Goal: Complete application form

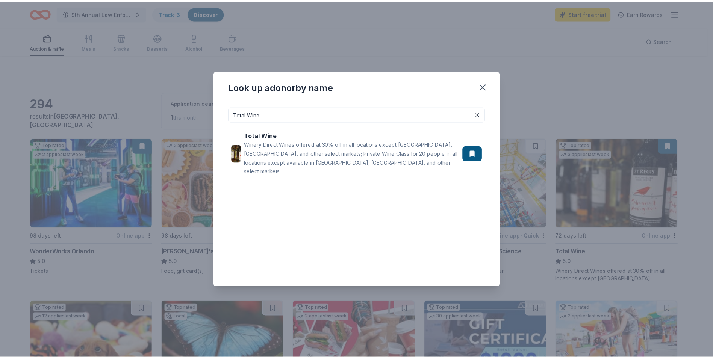
scroll to position [451, 0]
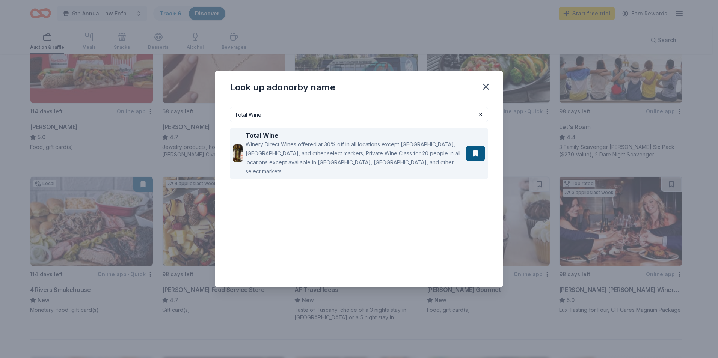
click at [476, 148] on button at bounding box center [476, 153] width 20 height 15
click at [295, 151] on div "Winery Direct Wines offered at 30% off in all locations except [GEOGRAPHIC_DATA…" at bounding box center [354, 158] width 217 height 36
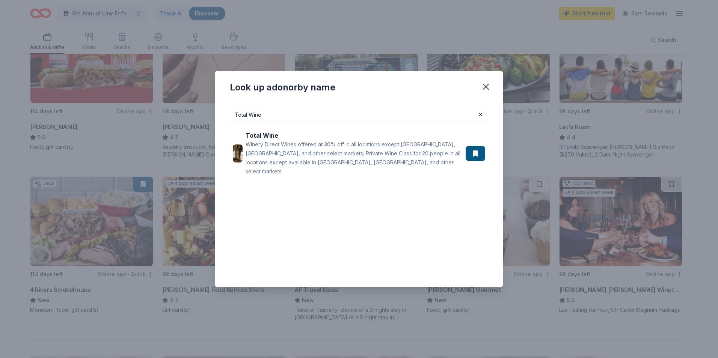
click at [269, 115] on input "Total Wine" at bounding box center [359, 114] width 259 height 15
drag, startPoint x: 269, startPoint y: 115, endPoint x: 228, endPoint y: 116, distance: 41.0
click at [228, 116] on div "Total Wine Total Wine Winery Direct Wines offered at 30% off in all locations e…" at bounding box center [359, 194] width 289 height 186
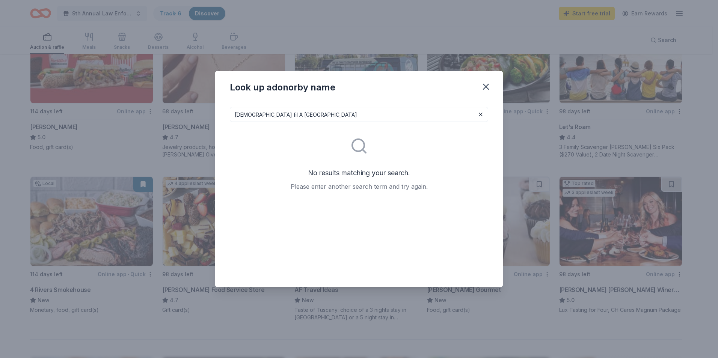
drag, startPoint x: 301, startPoint y: 113, endPoint x: 262, endPoint y: 116, distance: 39.6
click at [262, 116] on input "Chick fil A Gainesville" at bounding box center [359, 114] width 259 height 15
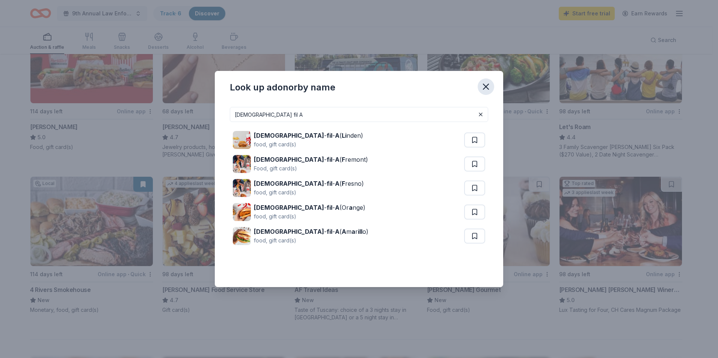
type input "Chick fil A"
click at [487, 89] on icon "button" at bounding box center [486, 87] width 11 height 11
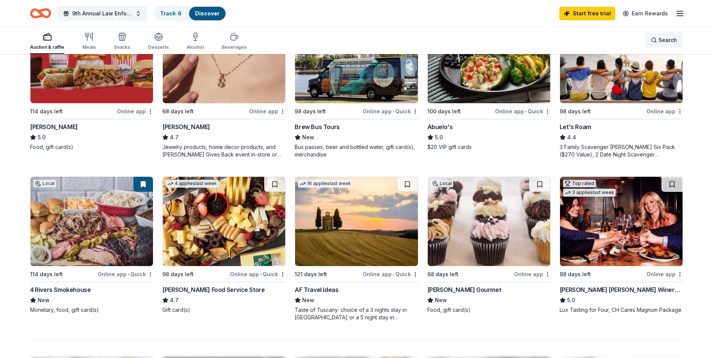
click at [655, 38] on div "Search" at bounding box center [664, 40] width 26 height 9
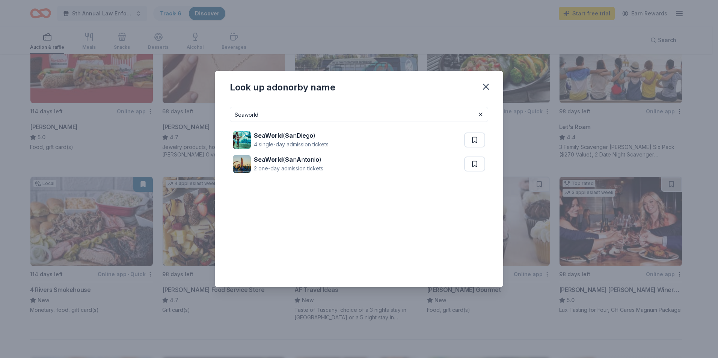
drag, startPoint x: 289, startPoint y: 111, endPoint x: 222, endPoint y: 113, distance: 66.9
click at [222, 113] on div "Seaworld SeaWorld ( Sa n D i e g o ) 4 single-day admission tickets SeaWorld ( …" at bounding box center [359, 194] width 289 height 186
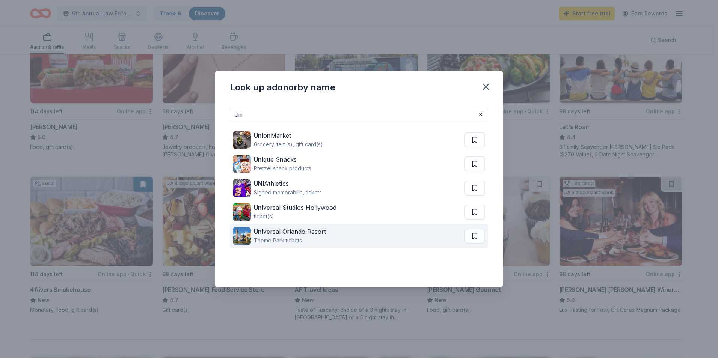
type input "Uni"
click at [297, 237] on div "Theme Park tickets" at bounding box center [290, 240] width 72 height 9
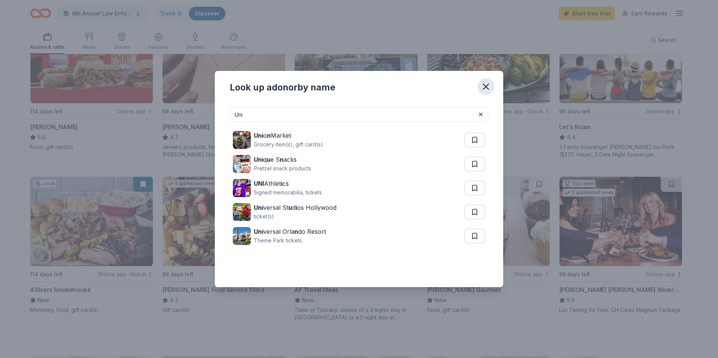
click at [484, 85] on icon "button" at bounding box center [486, 86] width 5 height 5
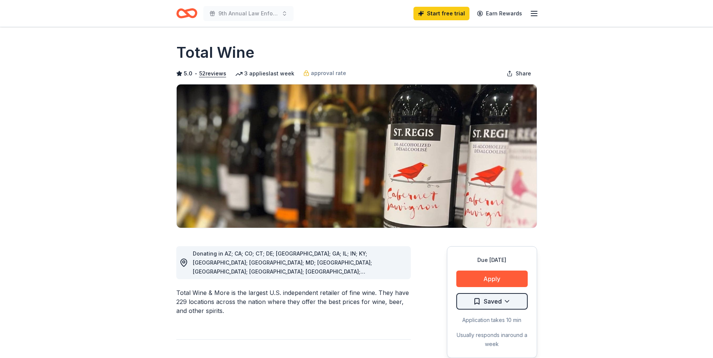
click at [501, 304] on html "9th Annual Law Enforcement Gala Start free trial Earn Rewards Due in 72 days Sh…" at bounding box center [356, 179] width 713 height 358
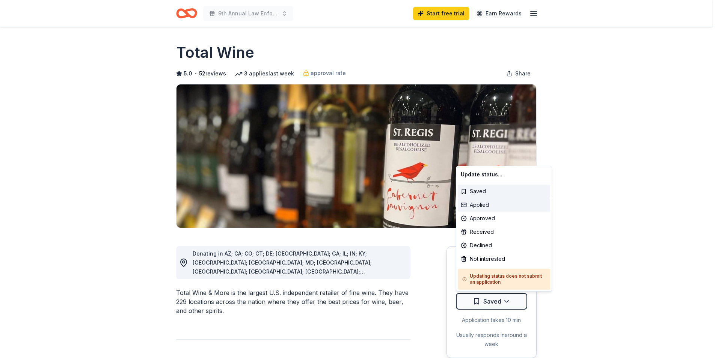
click at [490, 206] on div "Applied" at bounding box center [504, 205] width 92 height 14
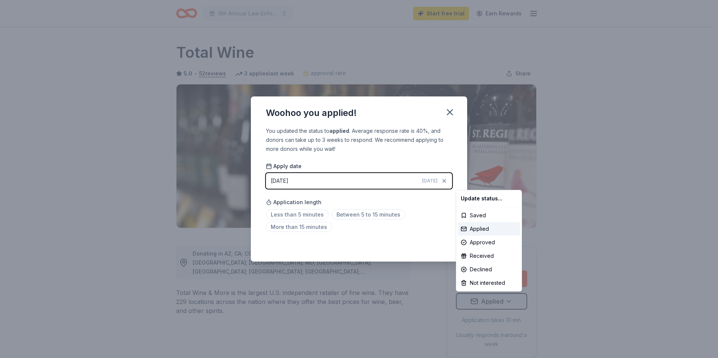
click at [425, 248] on html "9th Annual Law Enforcement Gala Start free trial Earn Rewards Due in 72 days Sh…" at bounding box center [359, 179] width 718 height 358
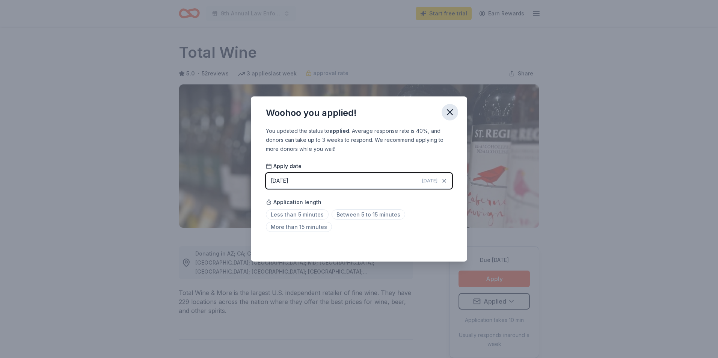
click at [451, 111] on icon "button" at bounding box center [450, 112] width 5 height 5
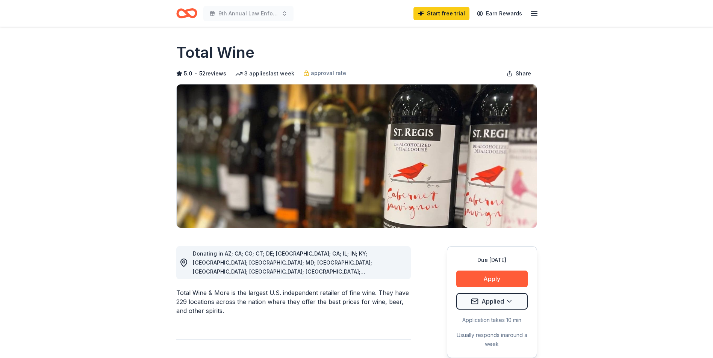
click at [187, 12] on icon "Home" at bounding box center [183, 13] width 12 height 8
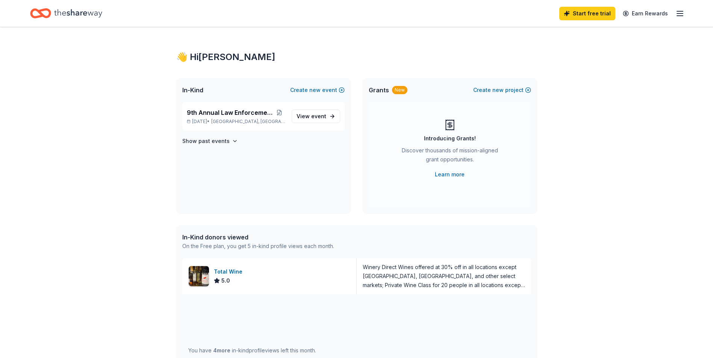
click at [224, 237] on div "In-Kind donors viewed" at bounding box center [258, 237] width 152 height 9
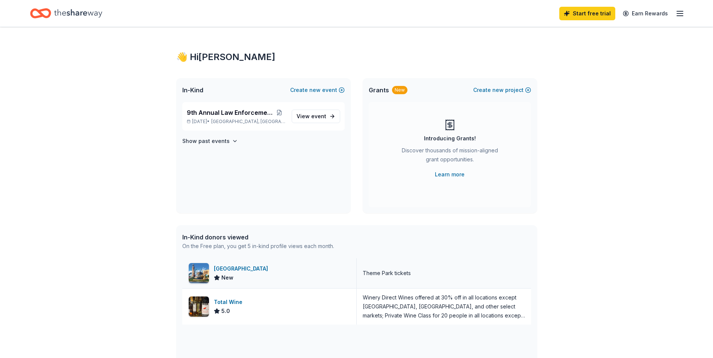
click at [236, 271] on div "[GEOGRAPHIC_DATA]" at bounding box center [242, 269] width 57 height 9
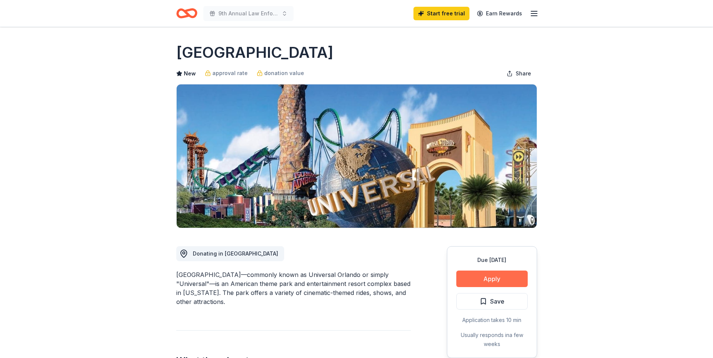
click at [491, 280] on button "Apply" at bounding box center [491, 279] width 71 height 17
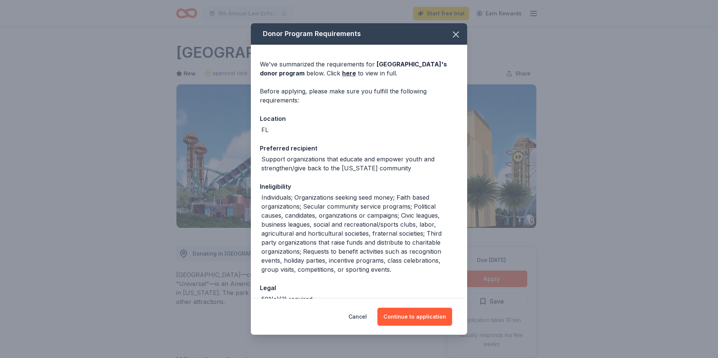
scroll to position [74, 0]
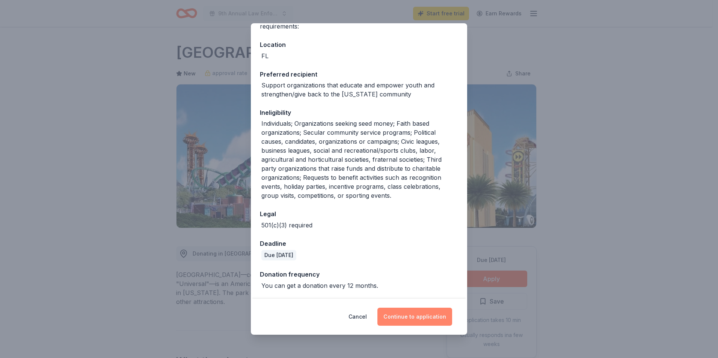
click at [429, 318] on button "Continue to application" at bounding box center [415, 317] width 75 height 18
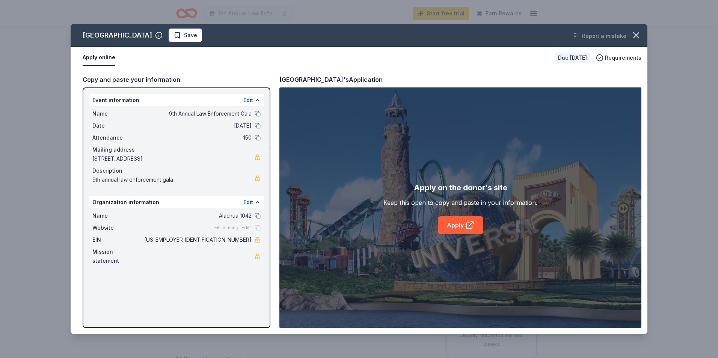
click at [238, 227] on span "Fill in using "Edit"" at bounding box center [233, 228] width 37 height 6
click at [252, 226] on div "Fill in using "Edit"" at bounding box center [238, 228] width 46 height 6
click at [246, 203] on button "Edit" at bounding box center [248, 202] width 10 height 9
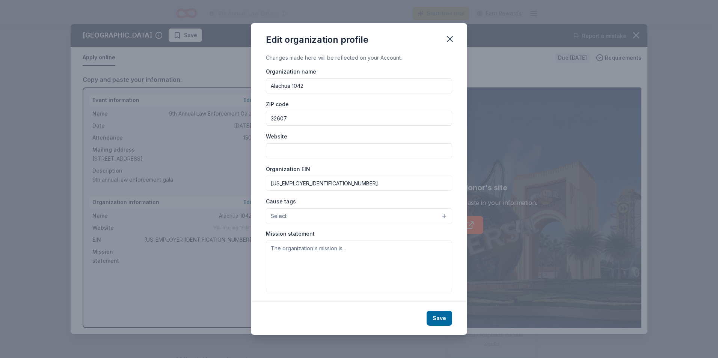
click at [301, 149] on input "Website" at bounding box center [359, 151] width 186 height 15
paste input "[URL][DOMAIN_NAME]"
type input "[URL][DOMAIN_NAME]"
click at [437, 315] on button "Save" at bounding box center [440, 318] width 26 height 15
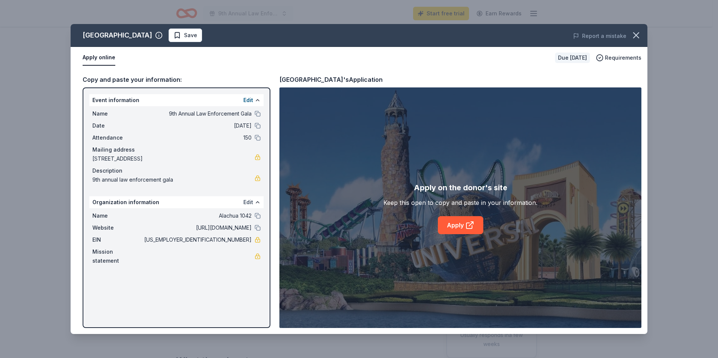
click at [249, 202] on button "Edit" at bounding box center [248, 202] width 10 height 9
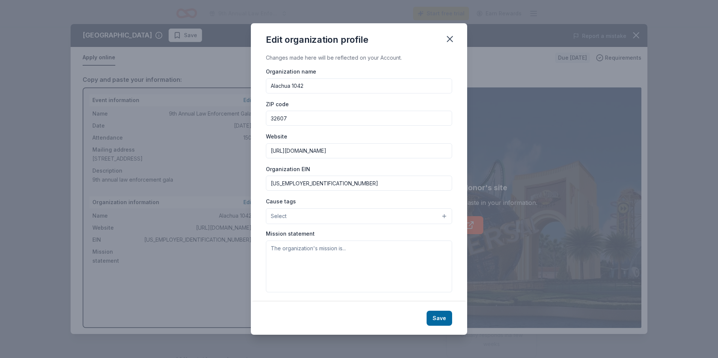
drag, startPoint x: 400, startPoint y: 152, endPoint x: 275, endPoint y: 150, distance: 125.1
click at [275, 150] on input "[URL][DOMAIN_NAME]" at bounding box center [359, 151] width 186 height 15
type input "h"
paste input "[URL][DOMAIN_NAME]"
type input "[URL][DOMAIN_NAME]"
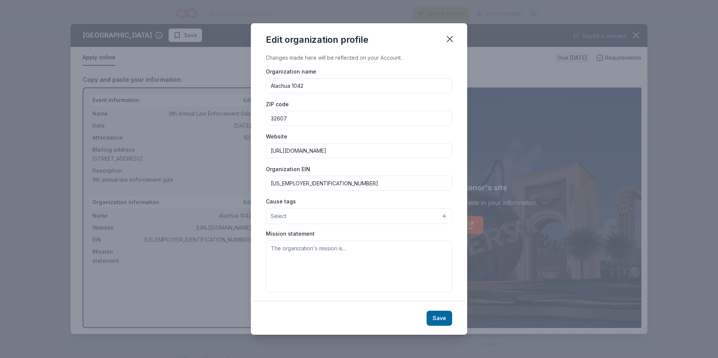
click at [188, 263] on div "Edit organization profile Changes made here will be reflected on your Account. …" at bounding box center [359, 179] width 718 height 358
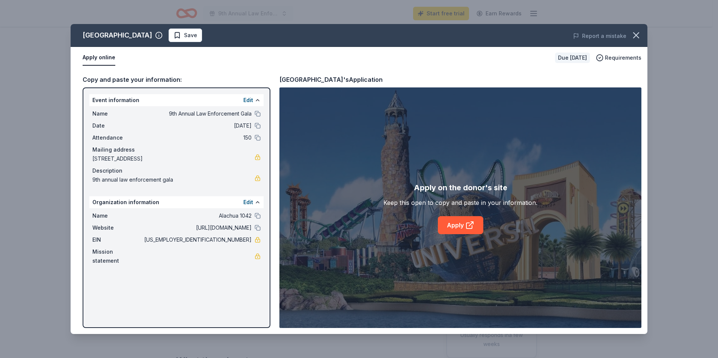
click at [253, 204] on div "Edit" at bounding box center [251, 202] width 17 height 9
click at [254, 202] on div "Edit" at bounding box center [251, 202] width 17 height 9
click at [248, 201] on button "Edit" at bounding box center [248, 202] width 10 height 9
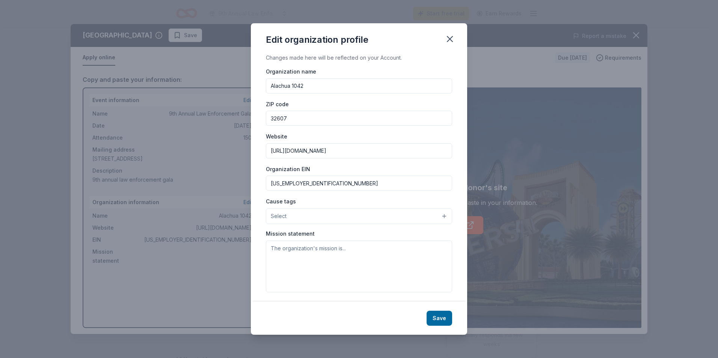
drag, startPoint x: 410, startPoint y: 153, endPoint x: 262, endPoint y: 154, distance: 148.1
click at [262, 154] on div "Changes made here will be reflected on your Account. Organization name Alachua …" at bounding box center [359, 177] width 216 height 249
paste input "[URL][DOMAIN_NAME]"
type input "[URL][DOMAIN_NAME]"
click at [436, 318] on button "Save" at bounding box center [440, 318] width 26 height 15
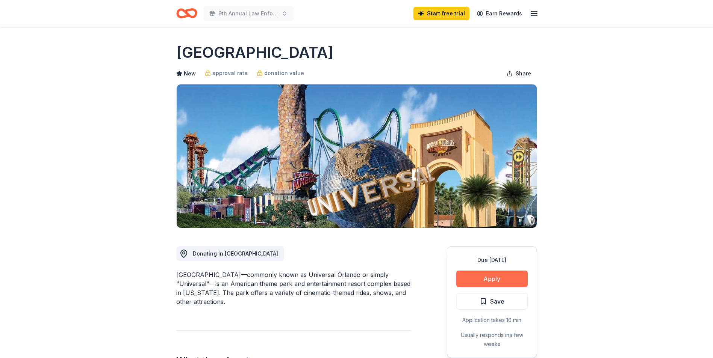
click at [492, 278] on button "Apply" at bounding box center [491, 279] width 71 height 17
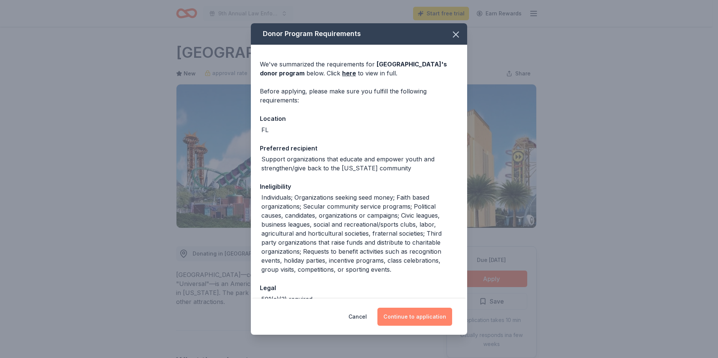
click at [410, 317] on button "Continue to application" at bounding box center [415, 317] width 75 height 18
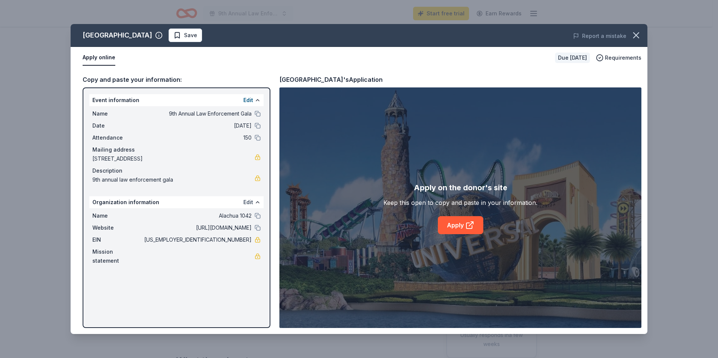
click at [249, 203] on button "Edit" at bounding box center [248, 202] width 10 height 9
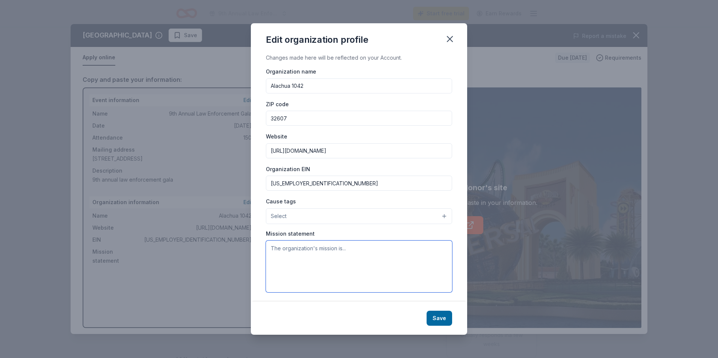
click at [288, 253] on textarea at bounding box center [359, 267] width 186 height 52
paste textarea "[URL][DOMAIN_NAME]"
type textarea "[URL][DOMAIN_NAME]"
drag, startPoint x: 336, startPoint y: 246, endPoint x: 257, endPoint y: 242, distance: 79.8
click at [257, 242] on div "Changes made here will be reflected on your Account. Organization name Alachua …" at bounding box center [359, 177] width 216 height 249
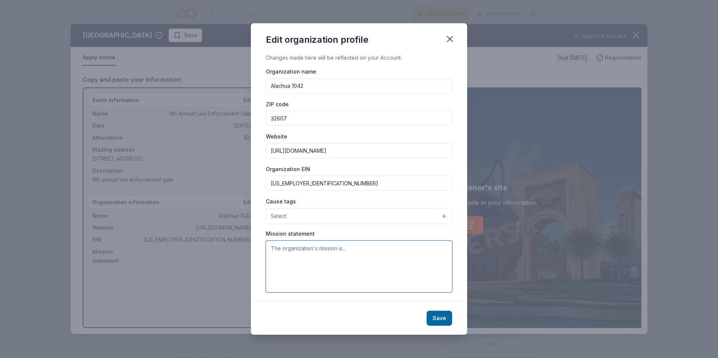
paste textarea "Throughout the year, Alachua 10-42 members organize and take part in many activ…"
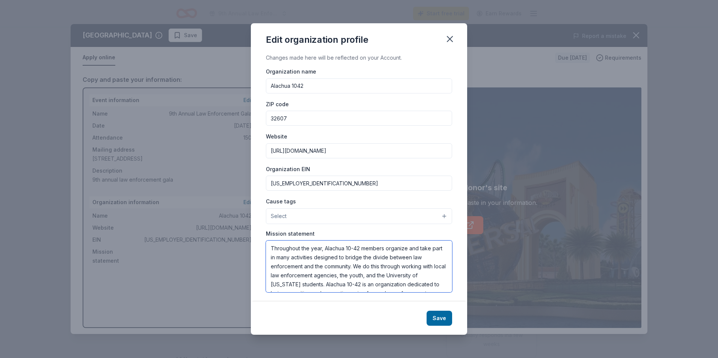
scroll to position [50, 0]
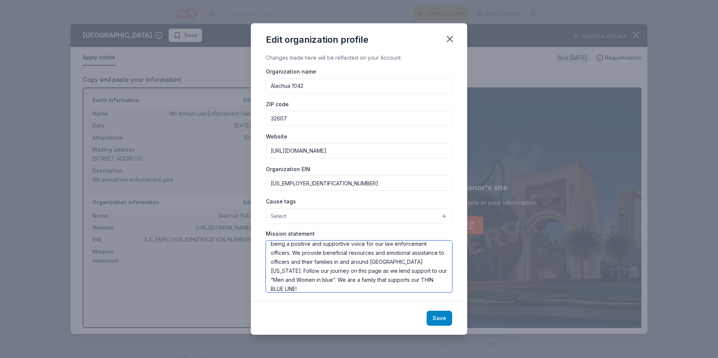
type textarea "Throughout the year, Alachua 10-42 members organize and take part in many activ…"
click at [438, 321] on button "Save" at bounding box center [440, 318] width 26 height 15
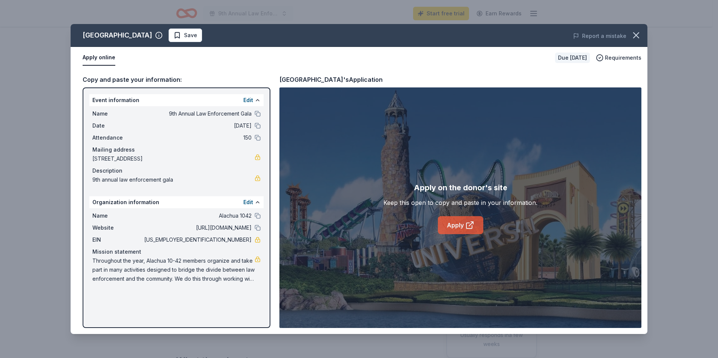
click at [467, 224] on icon at bounding box center [470, 226] width 6 height 6
